Goal: Task Accomplishment & Management: Check status

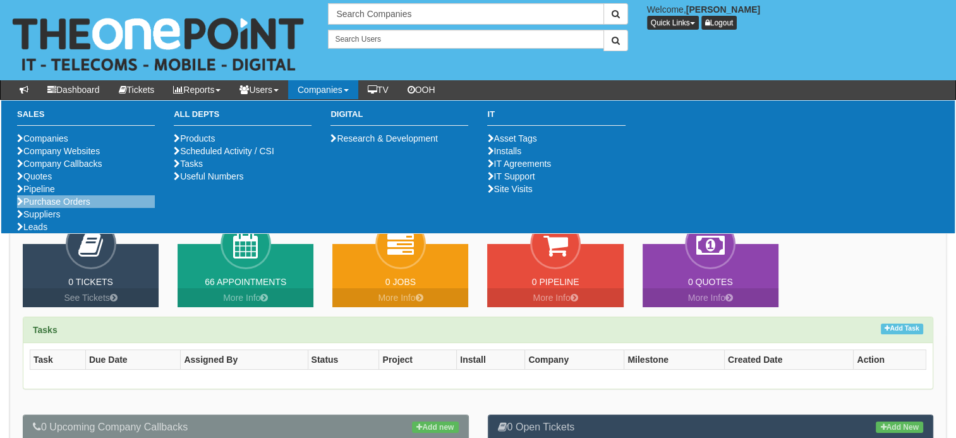
click at [58, 208] on li "Purchase Orders" at bounding box center [86, 201] width 138 height 13
click at [90, 207] on link "Purchase Orders" at bounding box center [53, 202] width 73 height 10
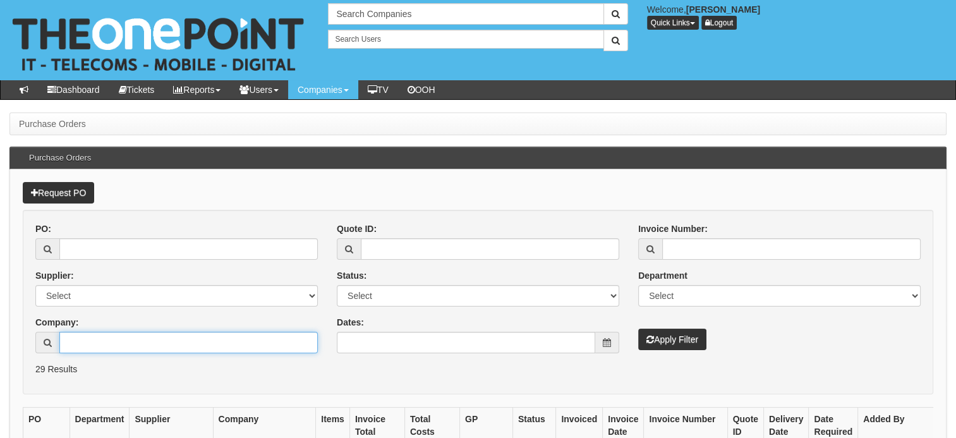
click at [84, 342] on input "Company:" at bounding box center [188, 342] width 258 height 21
type input "m"
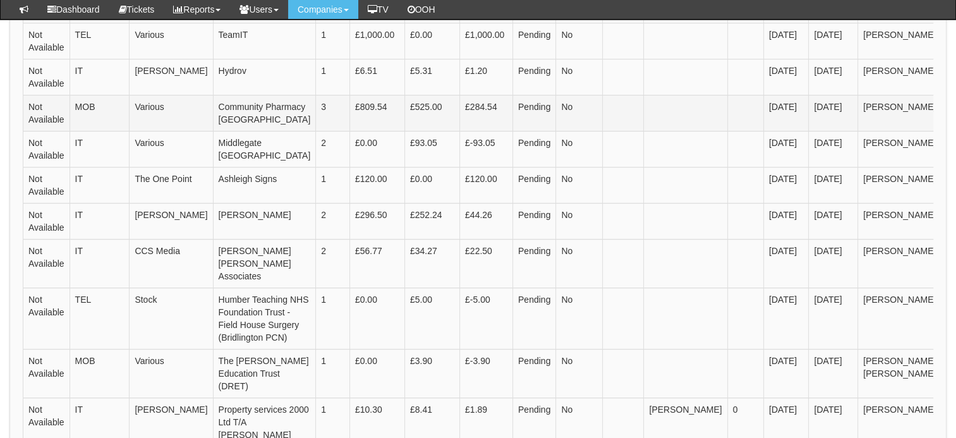
scroll to position [442, 0]
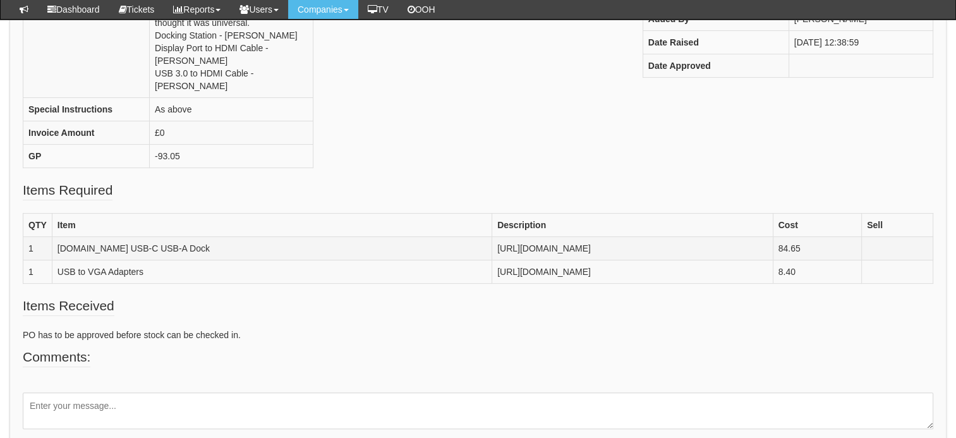
scroll to position [253, 0]
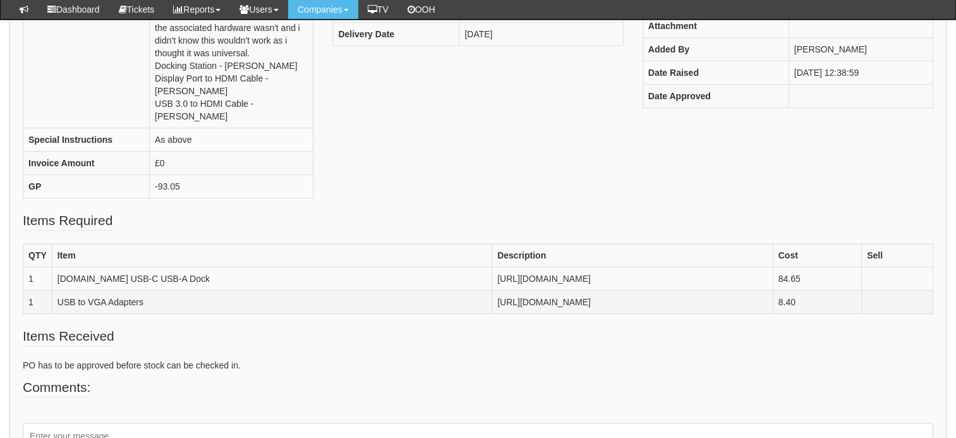
drag, startPoint x: 122, startPoint y: 298, endPoint x: 889, endPoint y: 325, distance: 767.0
click at [773, 314] on td "[URL][DOMAIN_NAME]" at bounding box center [632, 302] width 281 height 23
click at [425, 352] on fieldset "Items Received PO has to be approved before stock can be checked in." at bounding box center [478, 352] width 911 height 51
drag, startPoint x: 122, startPoint y: 299, endPoint x: 875, endPoint y: 325, distance: 753.1
click at [773, 314] on td "[URL][DOMAIN_NAME]" at bounding box center [632, 302] width 281 height 23
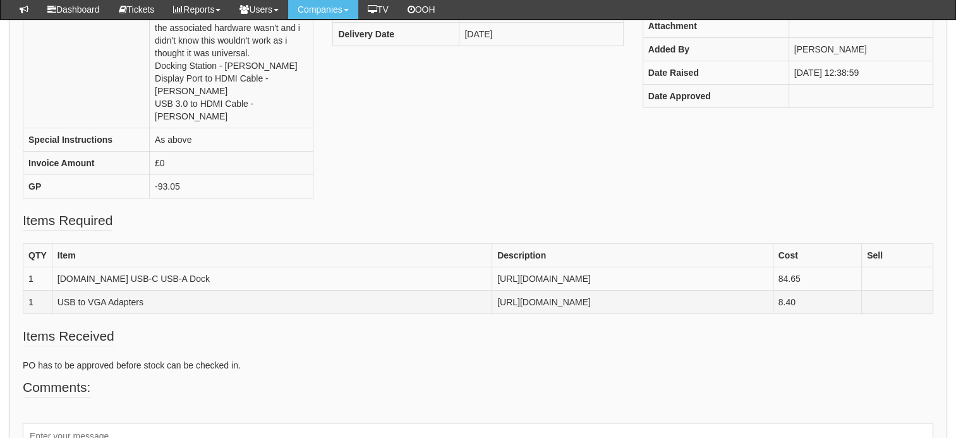
copy td "[URL][DOMAIN_NAME]"
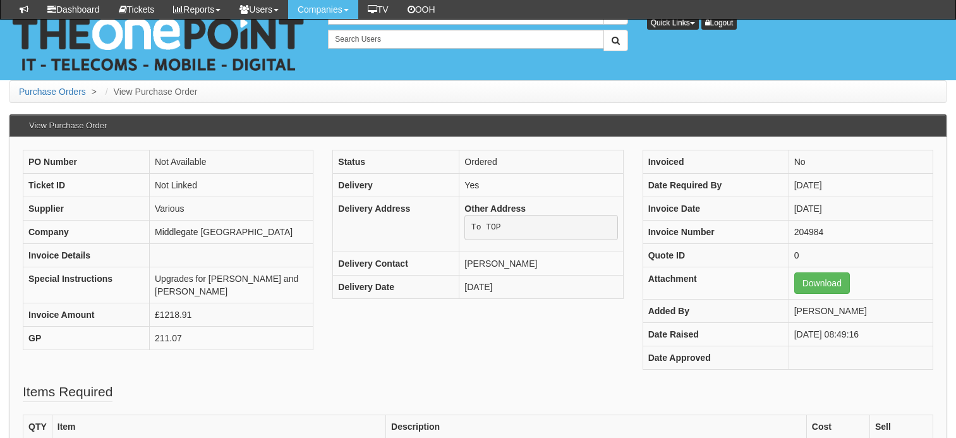
scroll to position [325, 0]
